Goal: Find specific page/section: Find specific page/section

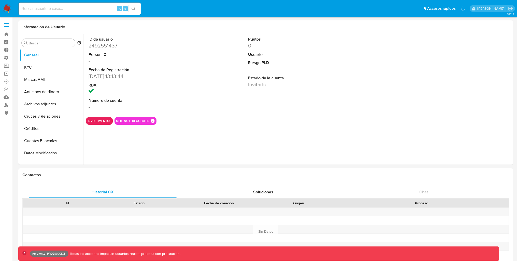
select select "10"
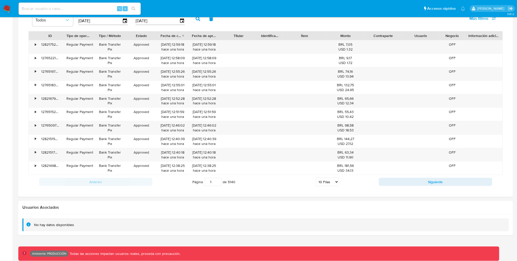
scroll to position [363, 0]
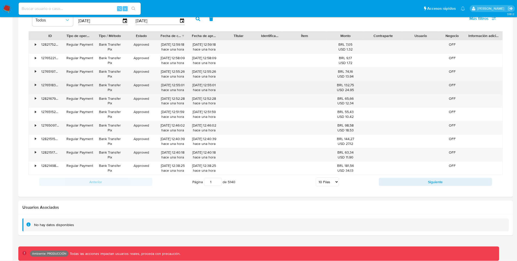
click at [33, 86] on div "•" at bounding box center [33, 87] width 9 height 13
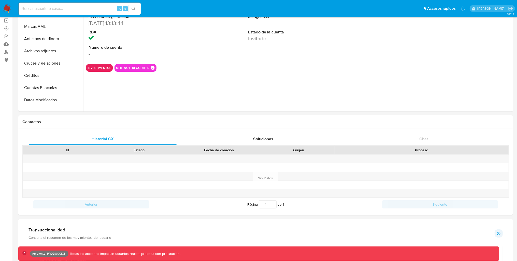
scroll to position [0, 0]
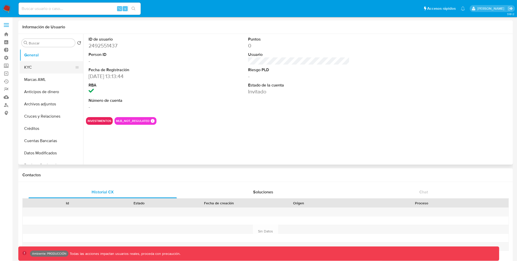
click at [38, 69] on button "KYC" at bounding box center [50, 67] width 60 height 12
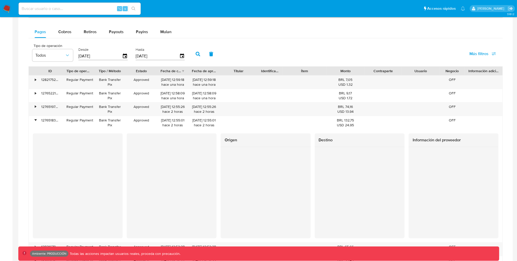
scroll to position [329, 0]
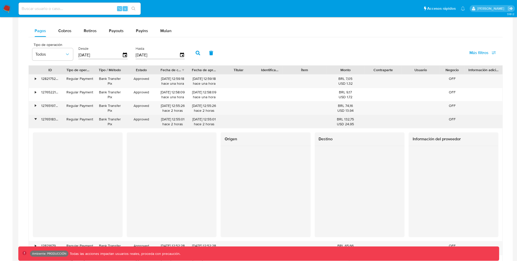
click at [35, 120] on div "•" at bounding box center [35, 119] width 1 height 5
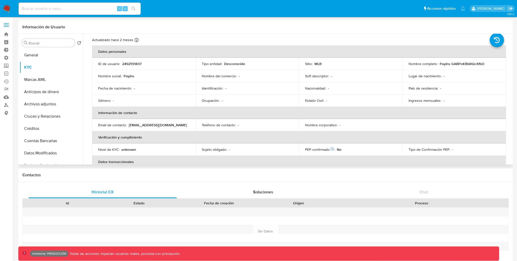
scroll to position [0, 0]
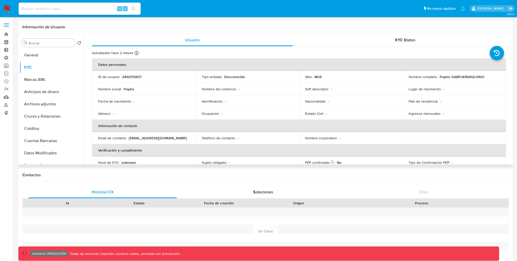
click at [442, 80] on td "Nombre completo : Payins GABPoKBbRQcXfbO" at bounding box center [455, 77] width 104 height 12
click at [52, 63] on button "KYC" at bounding box center [50, 67] width 60 height 12
click at [39, 60] on button "General" at bounding box center [50, 55] width 60 height 12
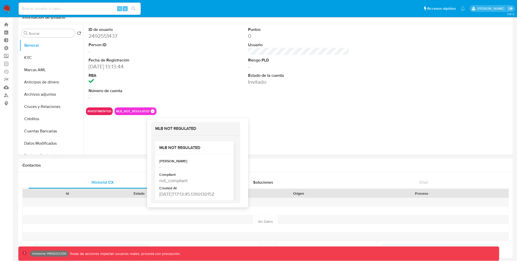
scroll to position [4, 0]
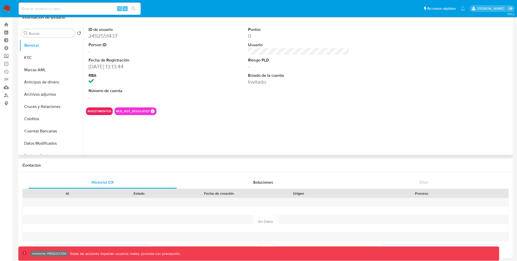
click at [129, 145] on div "ID de usuario 2492551437 Person ID - Fecha de Registración 13/06/2025 13:13:44 …" at bounding box center [297, 89] width 429 height 130
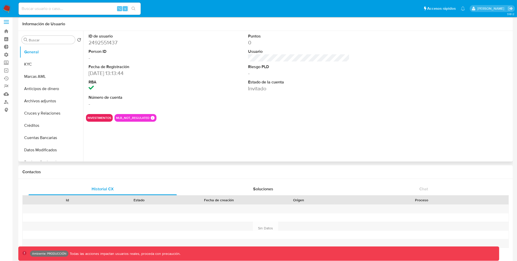
scroll to position [0, 0]
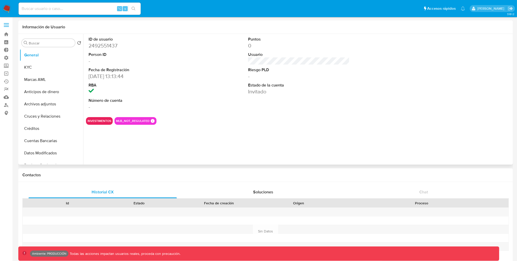
click at [268, 94] on dd "Invitado" at bounding box center [298, 91] width 101 height 7
click at [257, 94] on dd "Invitado" at bounding box center [298, 91] width 101 height 7
click at [246, 109] on div "Puntos 0 Usuario Riesgo PLD - Estado de la cuenta Invitado" at bounding box center [299, 73] width 106 height 79
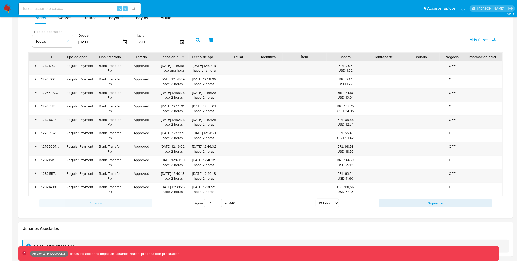
scroll to position [339, 0]
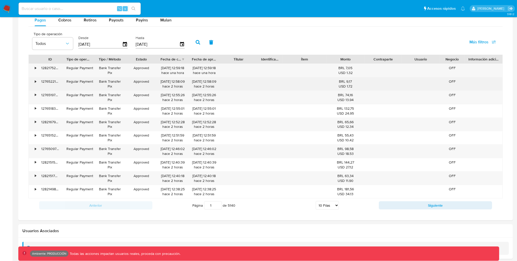
click at [36, 81] on div "•" at bounding box center [35, 81] width 1 height 5
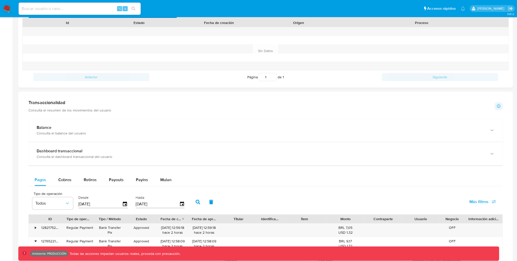
scroll to position [203, 0]
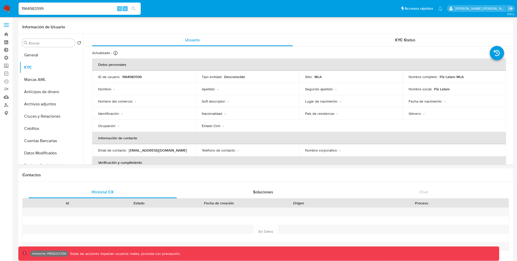
select select "10"
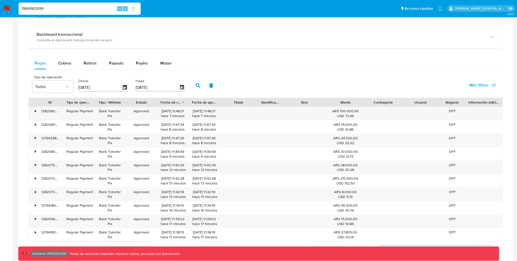
scroll to position [310, 0]
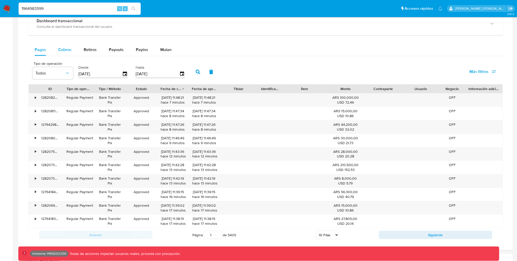
click at [60, 49] on span "Cobros" at bounding box center [64, 50] width 13 height 6
select select "10"
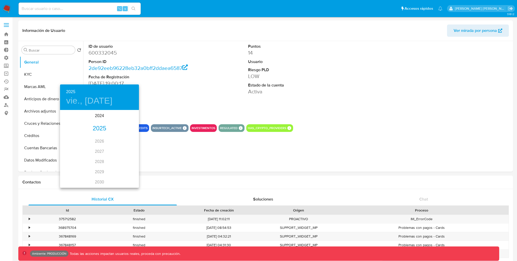
select select "10"
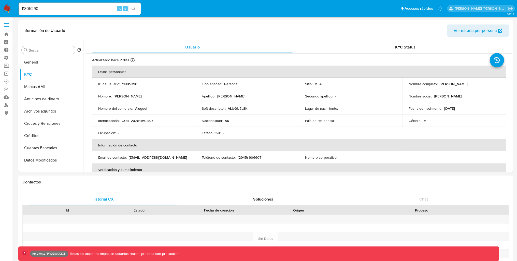
select select "10"
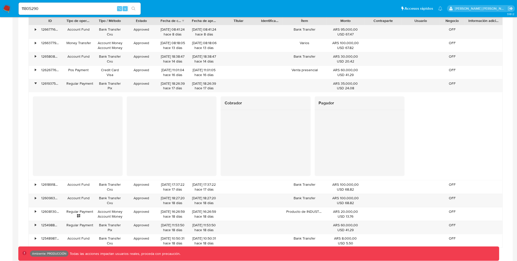
scroll to position [385, 0]
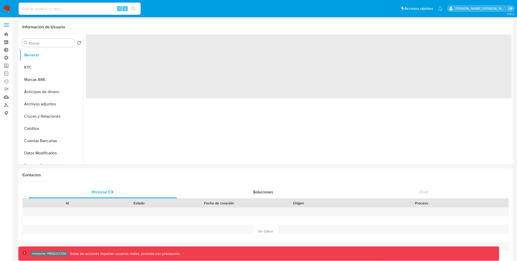
select select "10"
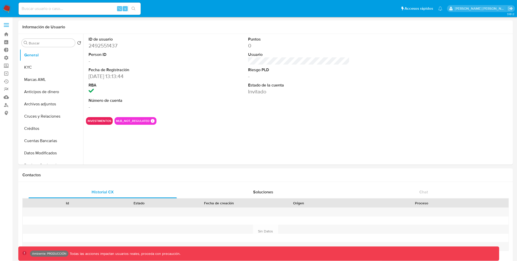
click at [94, 10] on input at bounding box center [80, 8] width 122 height 7
paste input "143125485"
type input "143125485"
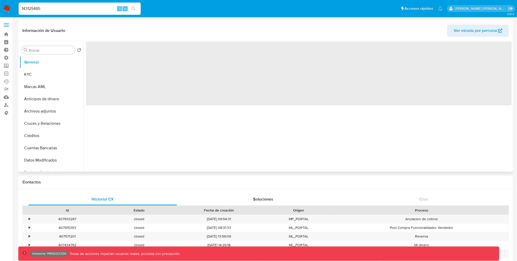
select select "10"
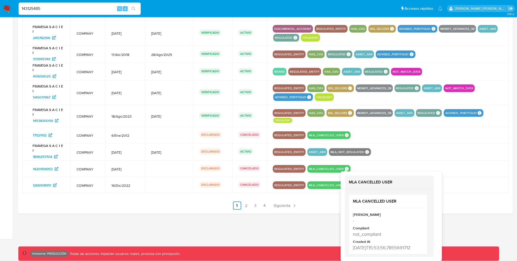
scroll to position [4, 0]
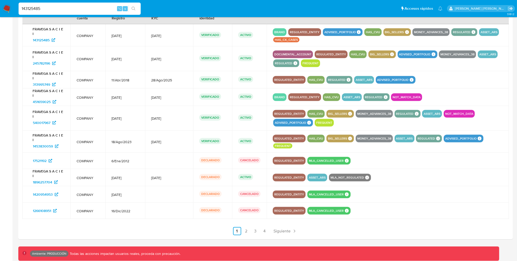
click at [313, 197] on td at bounding box center [388, 194] width 242 height 16
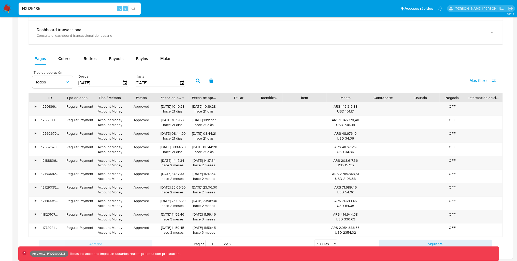
scroll to position [296, 0]
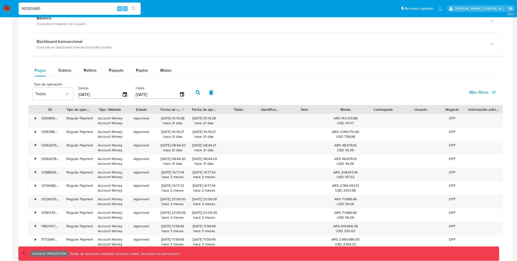
click at [106, 81] on div "Tipo de operación Todos Desde 04/07/2025 Hasta 01/10/2025 Más filtros" at bounding box center [266, 91] width 475 height 25
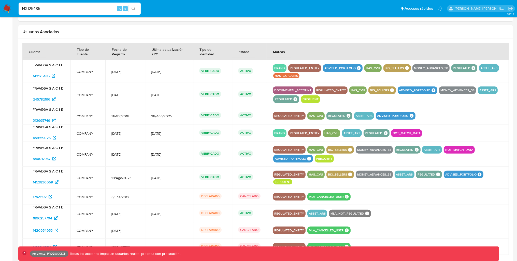
scroll to position [581, 0]
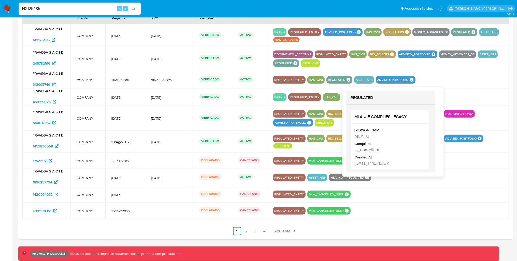
click at [347, 81] on icon at bounding box center [349, 80] width 4 height 4
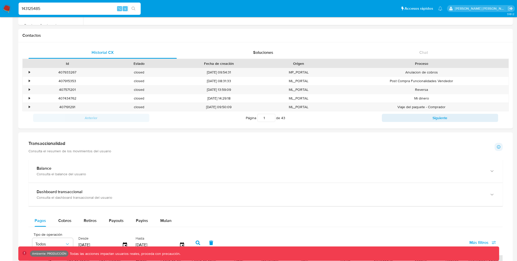
scroll to position [192, 0]
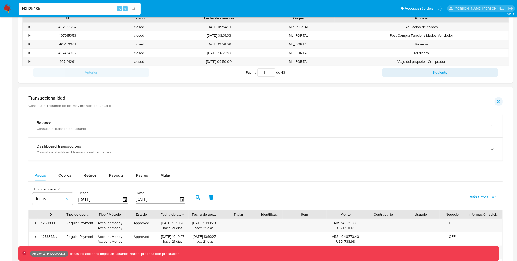
click at [366, 150] on div "Información de Usuario Ver mirada por persona Buscar Volver al orden por defect…" at bounding box center [265, 229] width 495 height 800
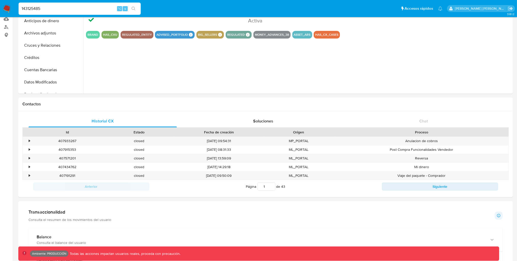
scroll to position [0, 0]
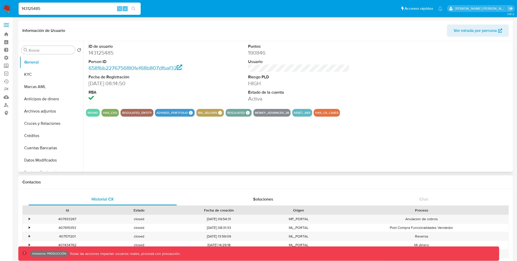
click at [482, 31] on span "Ver mirada por persona" at bounding box center [475, 30] width 43 height 12
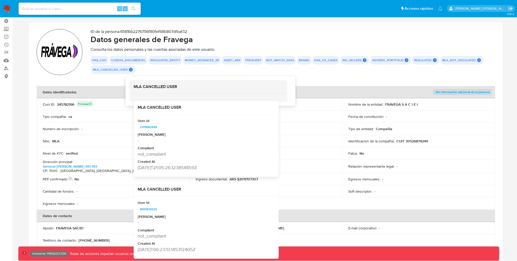
scroll to position [38, 0]
